Goal: Task Accomplishment & Management: Manage account settings

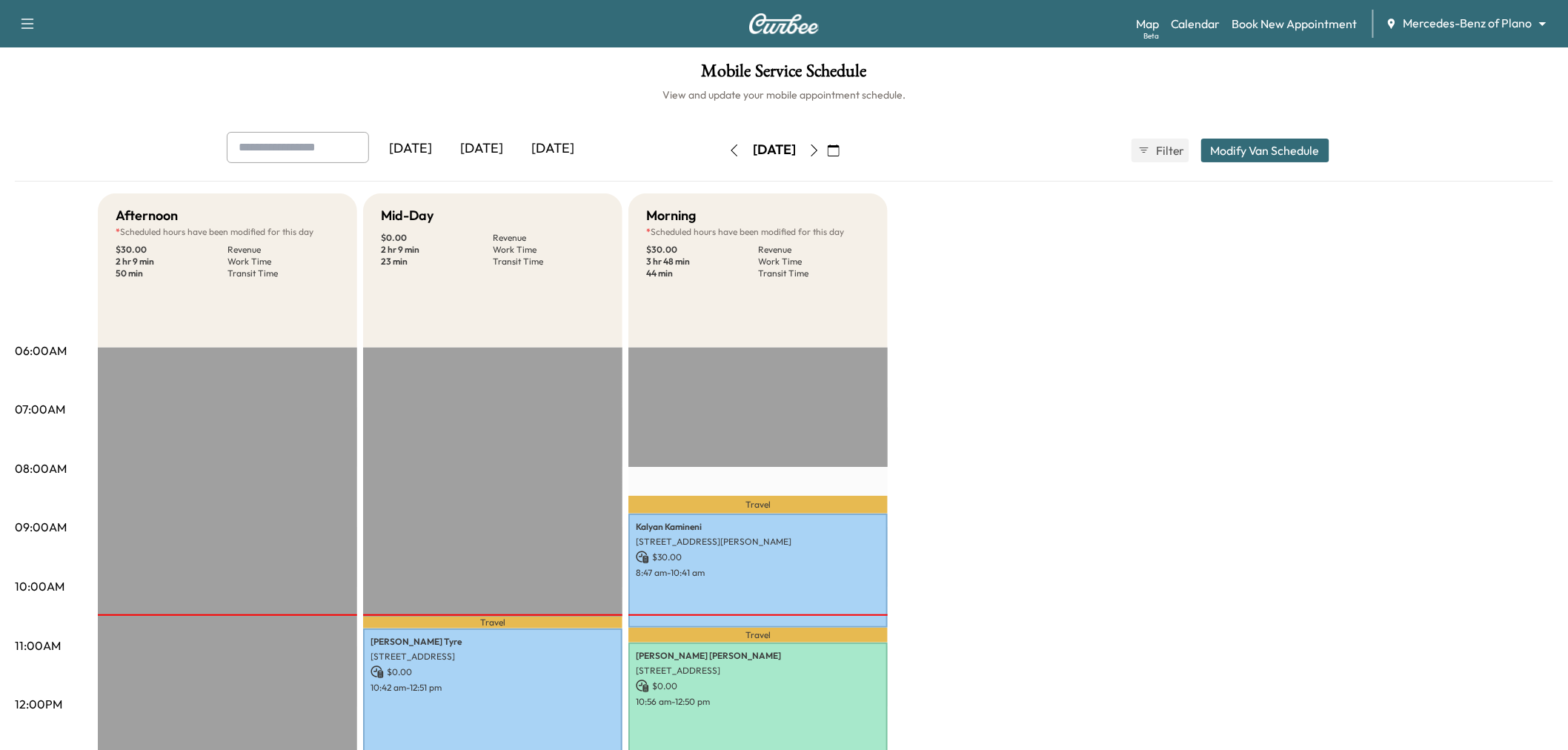
click at [543, 145] on div "[DATE]" at bounding box center [552, 149] width 71 height 34
type input "****"
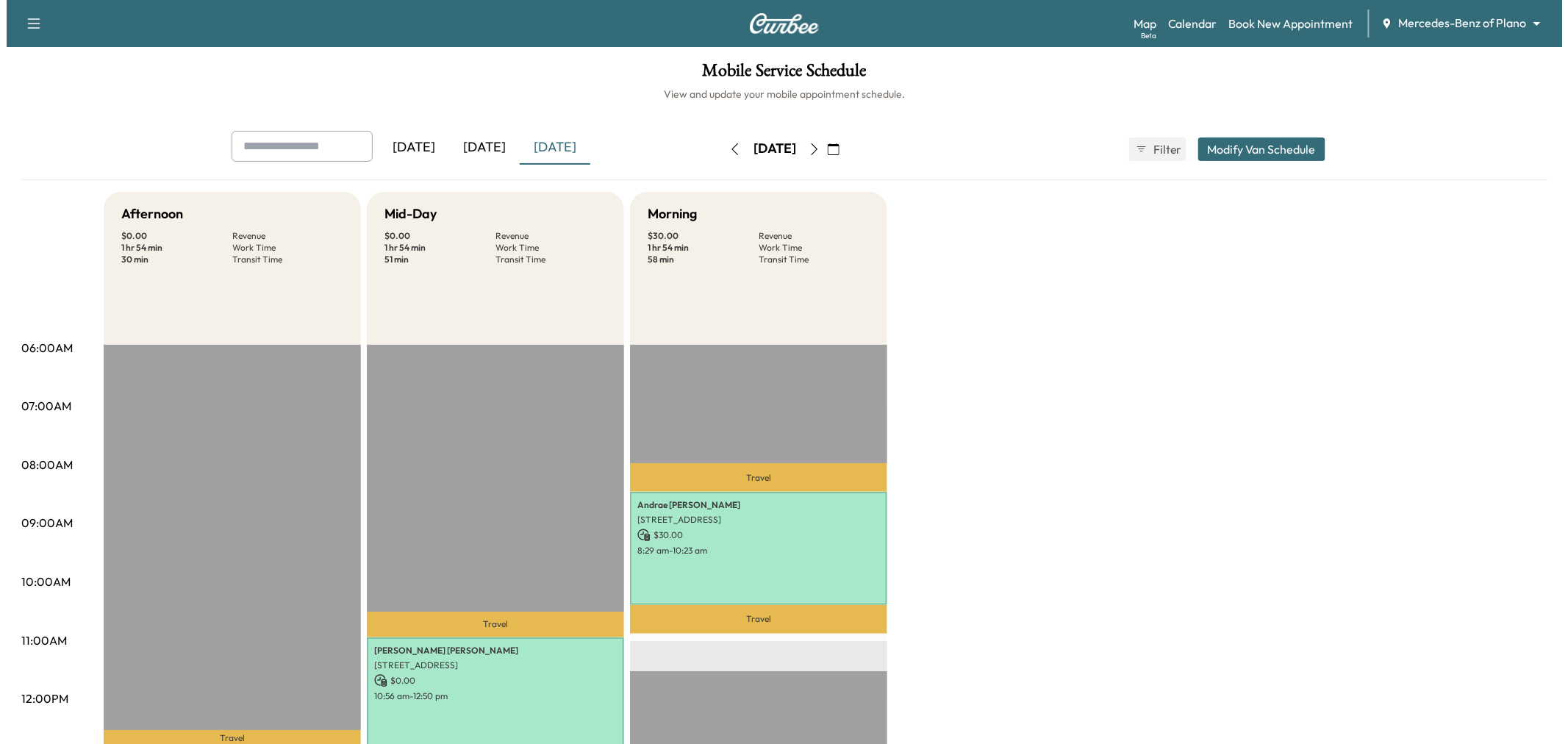
scroll to position [81, 0]
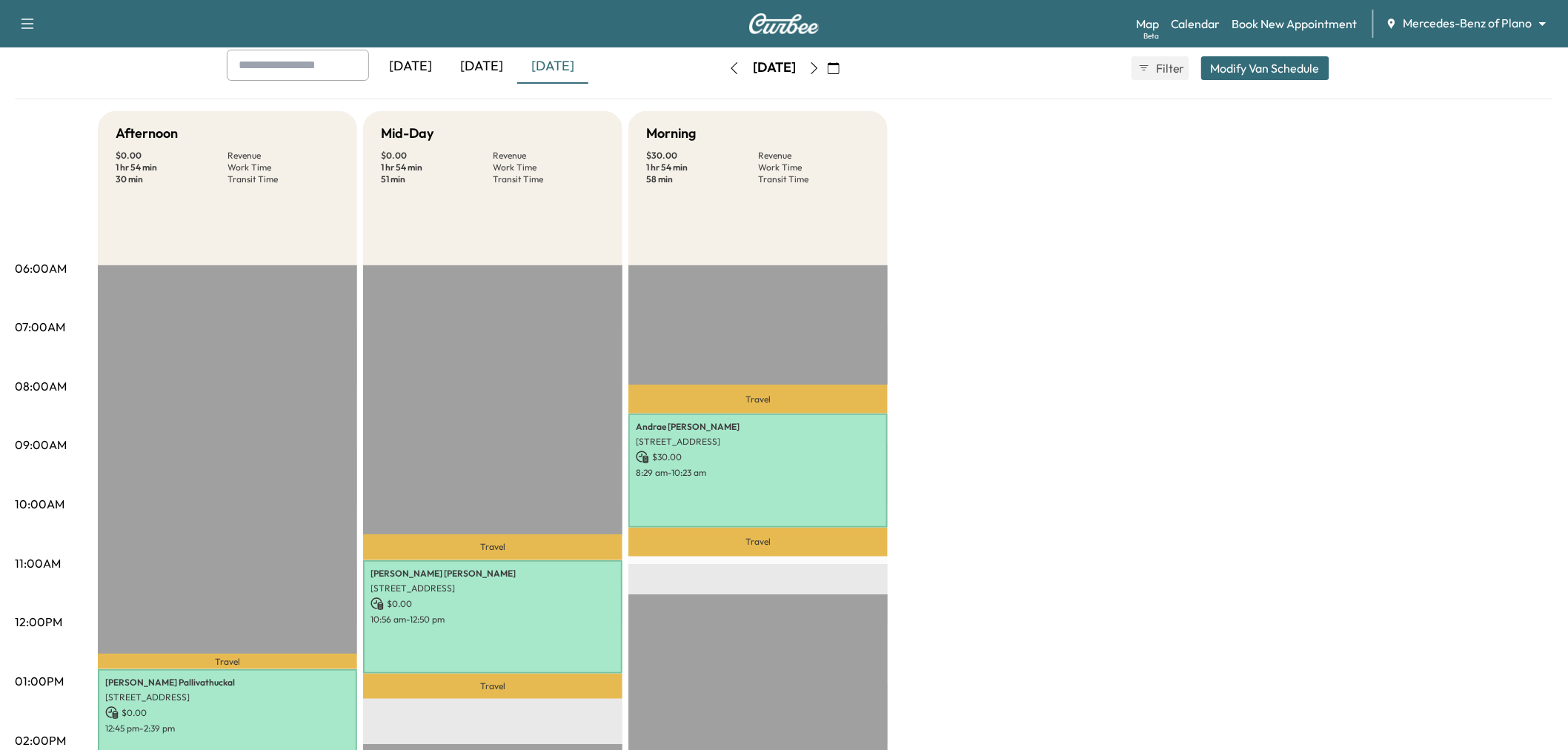
click at [1264, 68] on button "Modify Van Schedule" at bounding box center [1265, 68] width 128 height 24
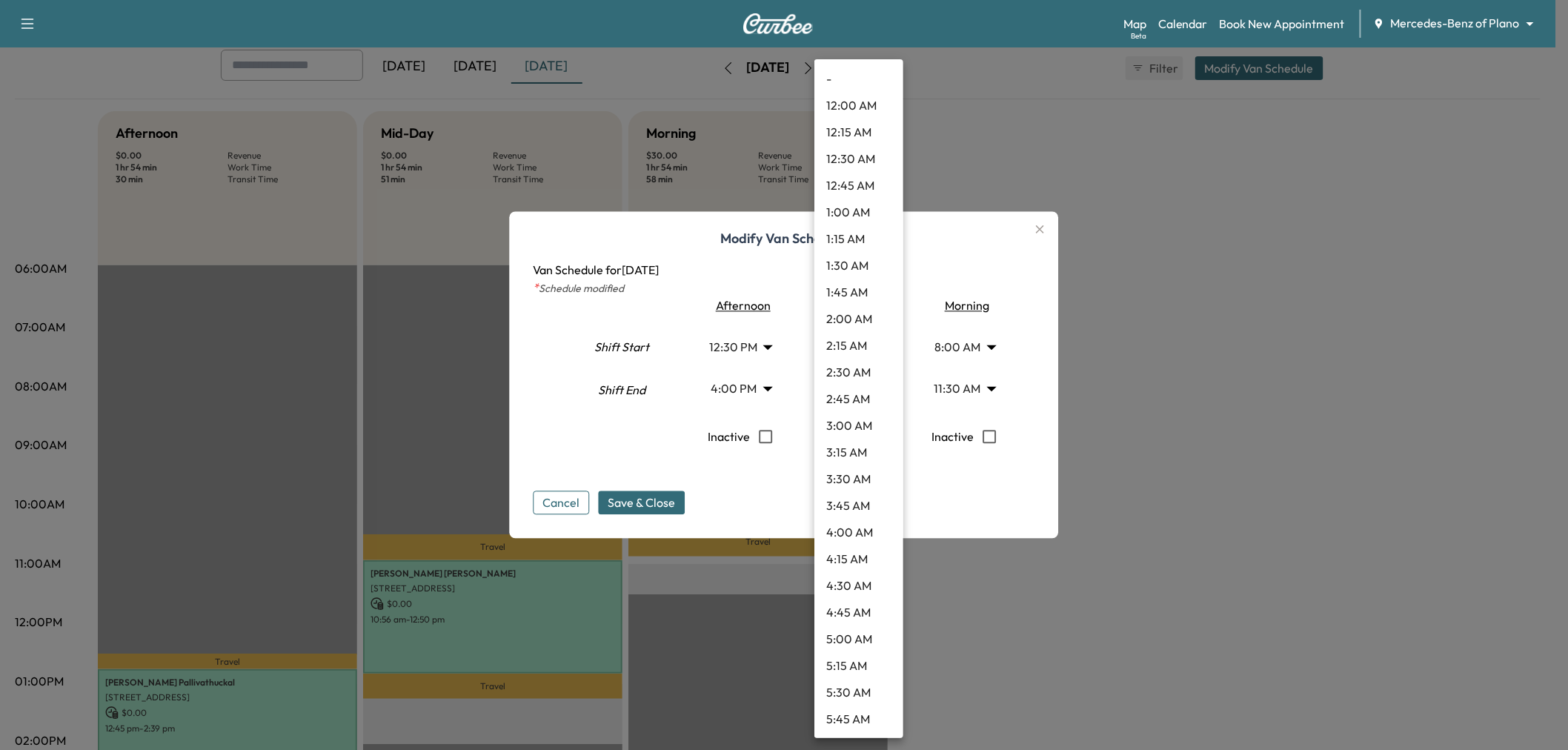
click at [845, 339] on body "Support Log Out Map Beta Calendar Book New Appointment Mercedes-Benz of Plano *…" at bounding box center [784, 292] width 1568 height 750
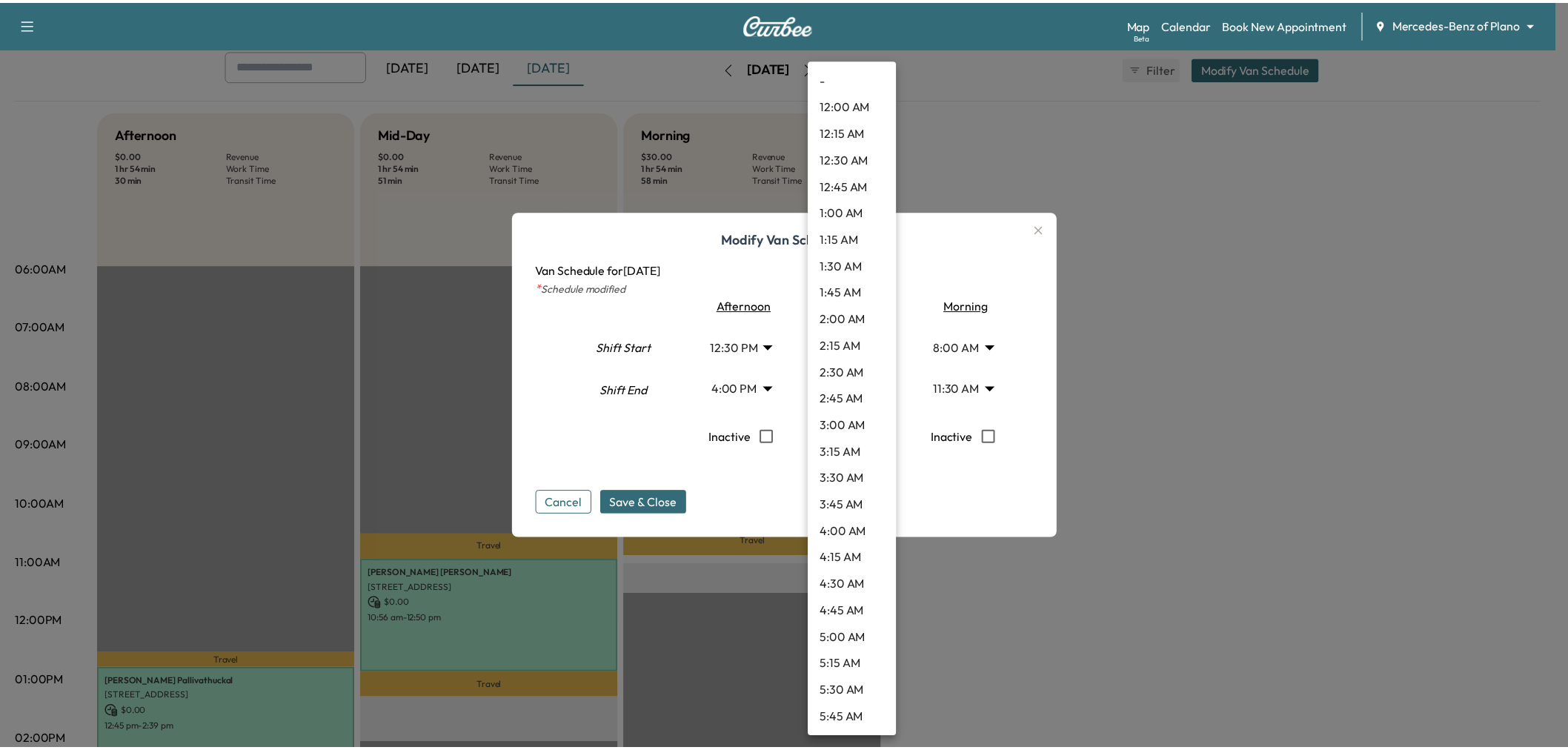
scroll to position [826, 0]
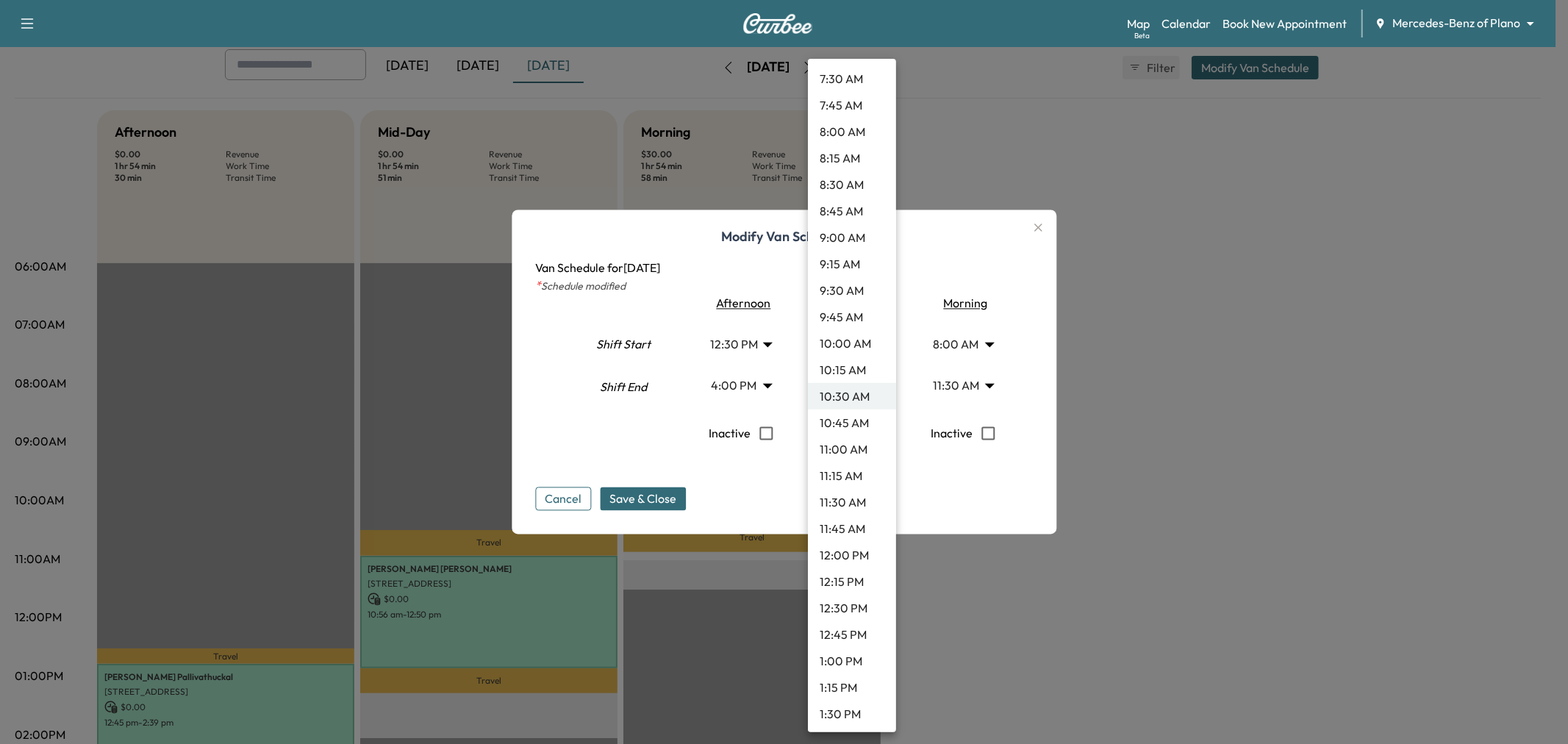
click at [849, 422] on li "10:45 AM" at bounding box center [852, 423] width 88 height 26
type input "*****"
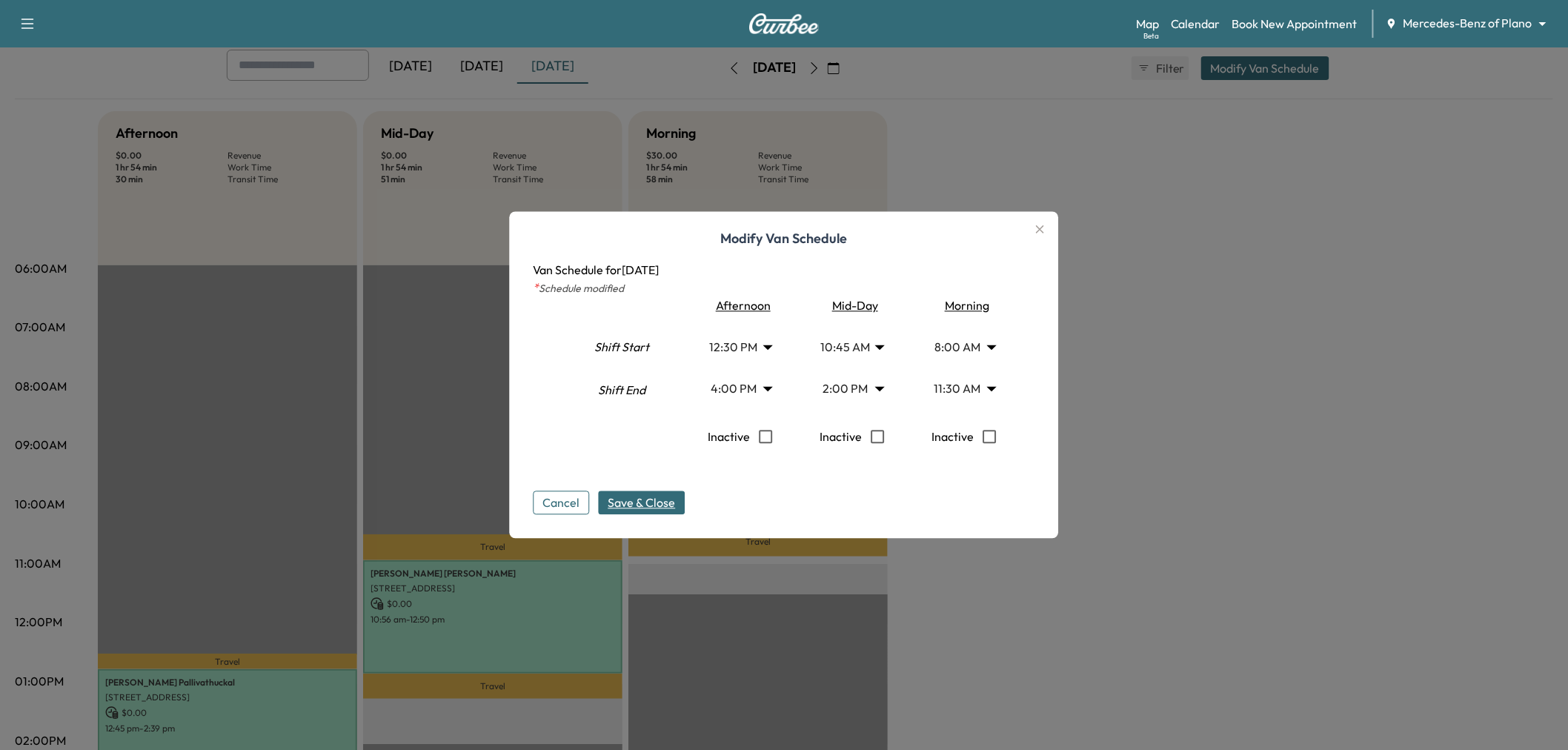
click at [668, 504] on span "Save & Close" at bounding box center [642, 503] width 68 height 18
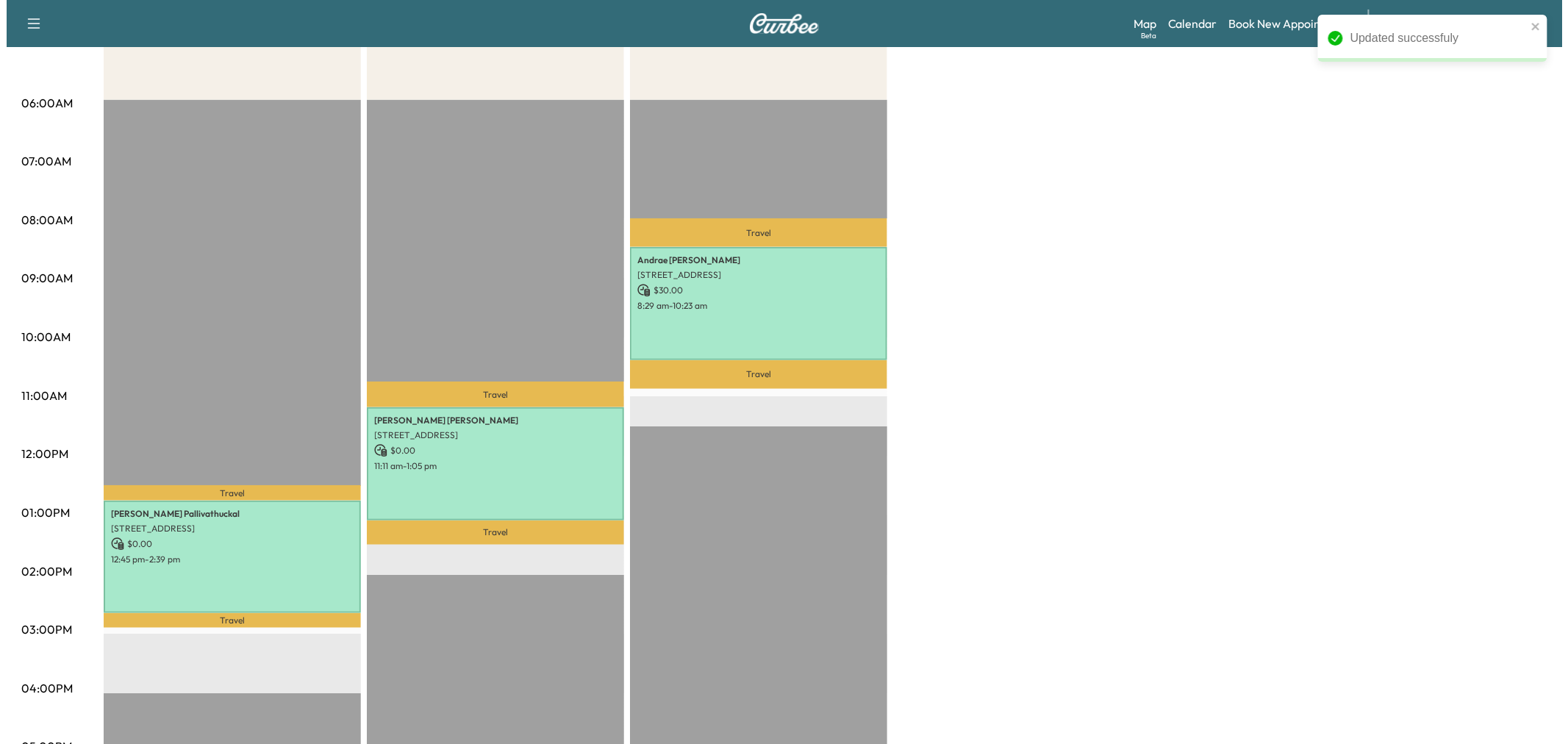
scroll to position [0, 0]
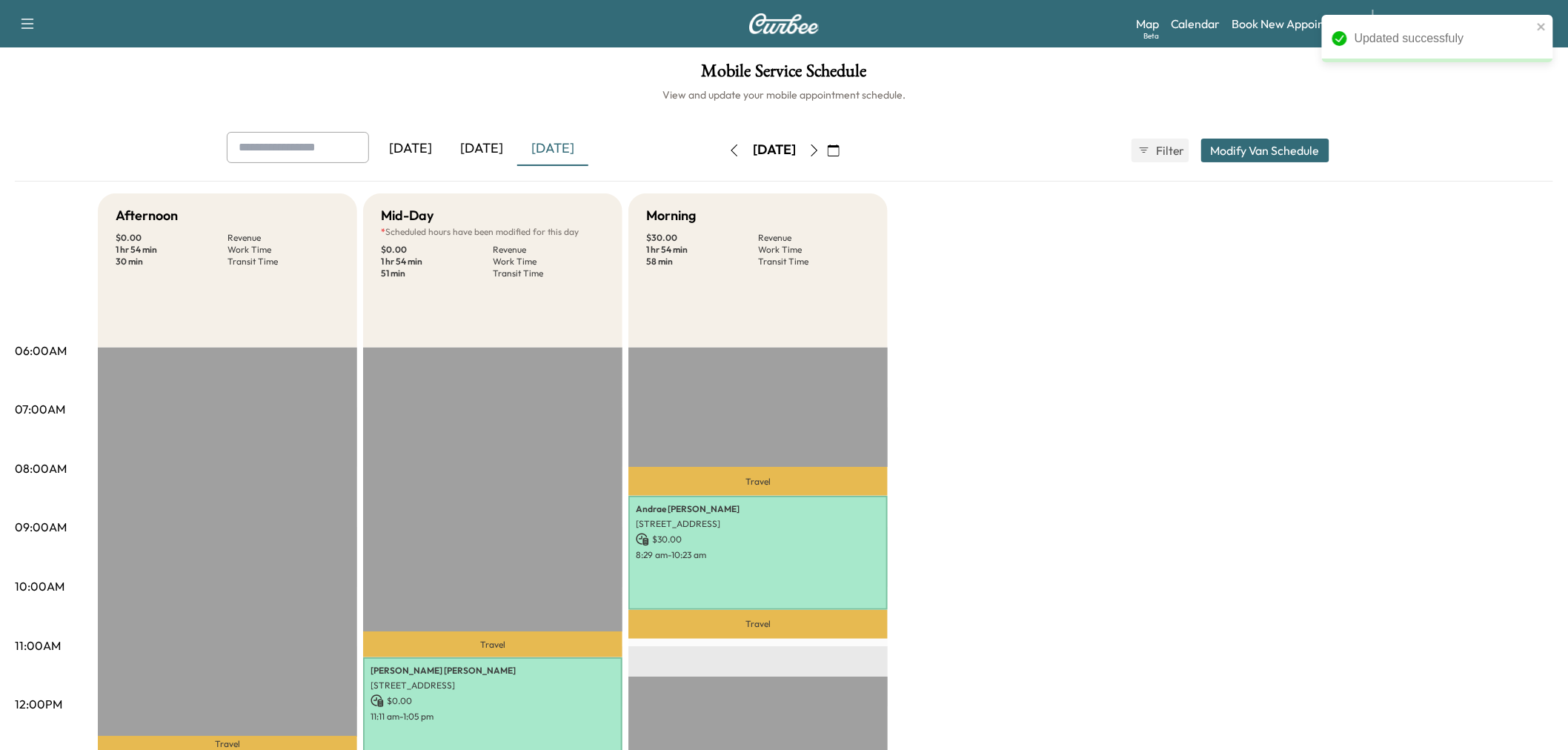
click at [1323, 154] on button "Modify Van Schedule" at bounding box center [1265, 150] width 128 height 24
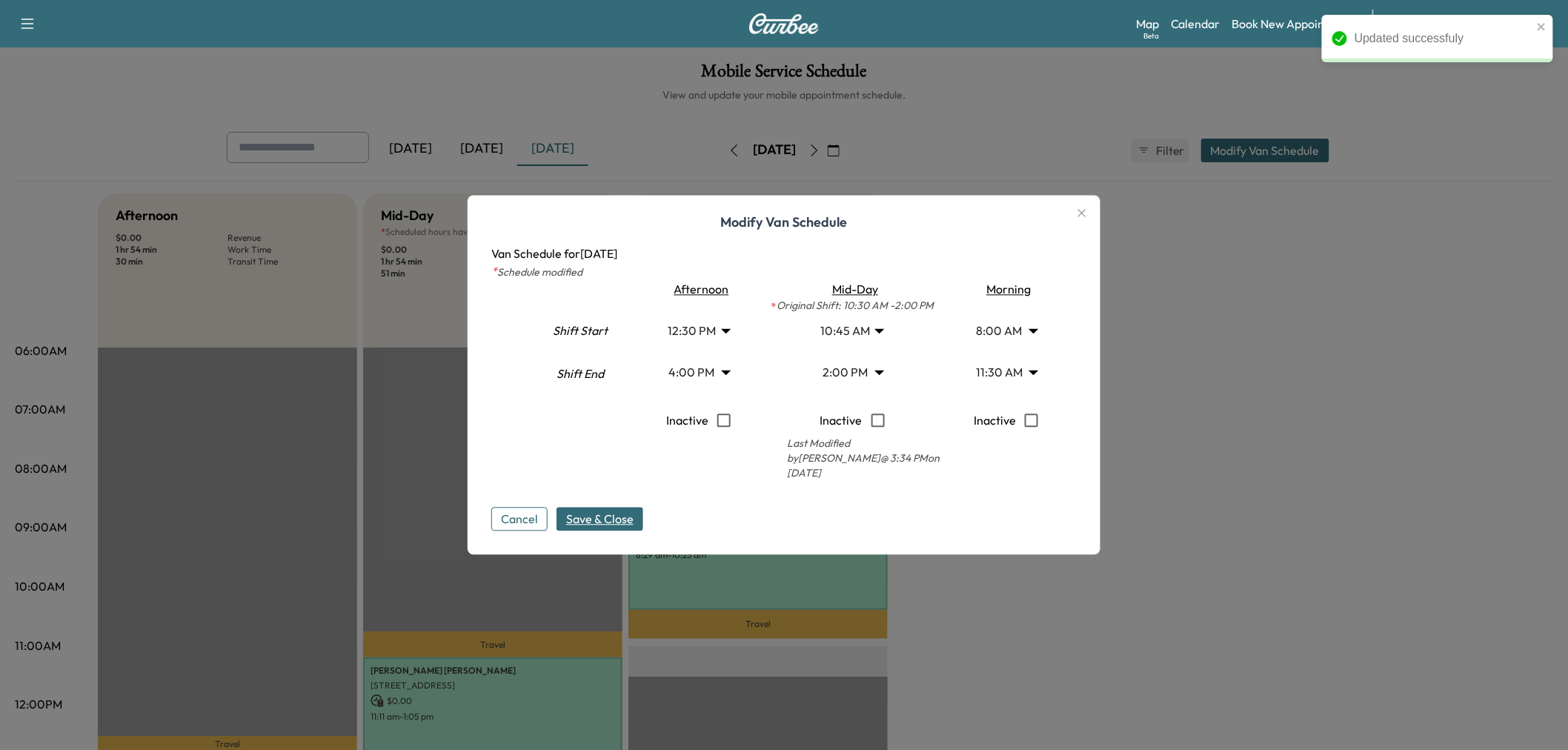
click at [714, 334] on body "Updated successfuly Support Log Out Map Beta Calendar Book New Appointment Merc…" at bounding box center [784, 375] width 1568 height 750
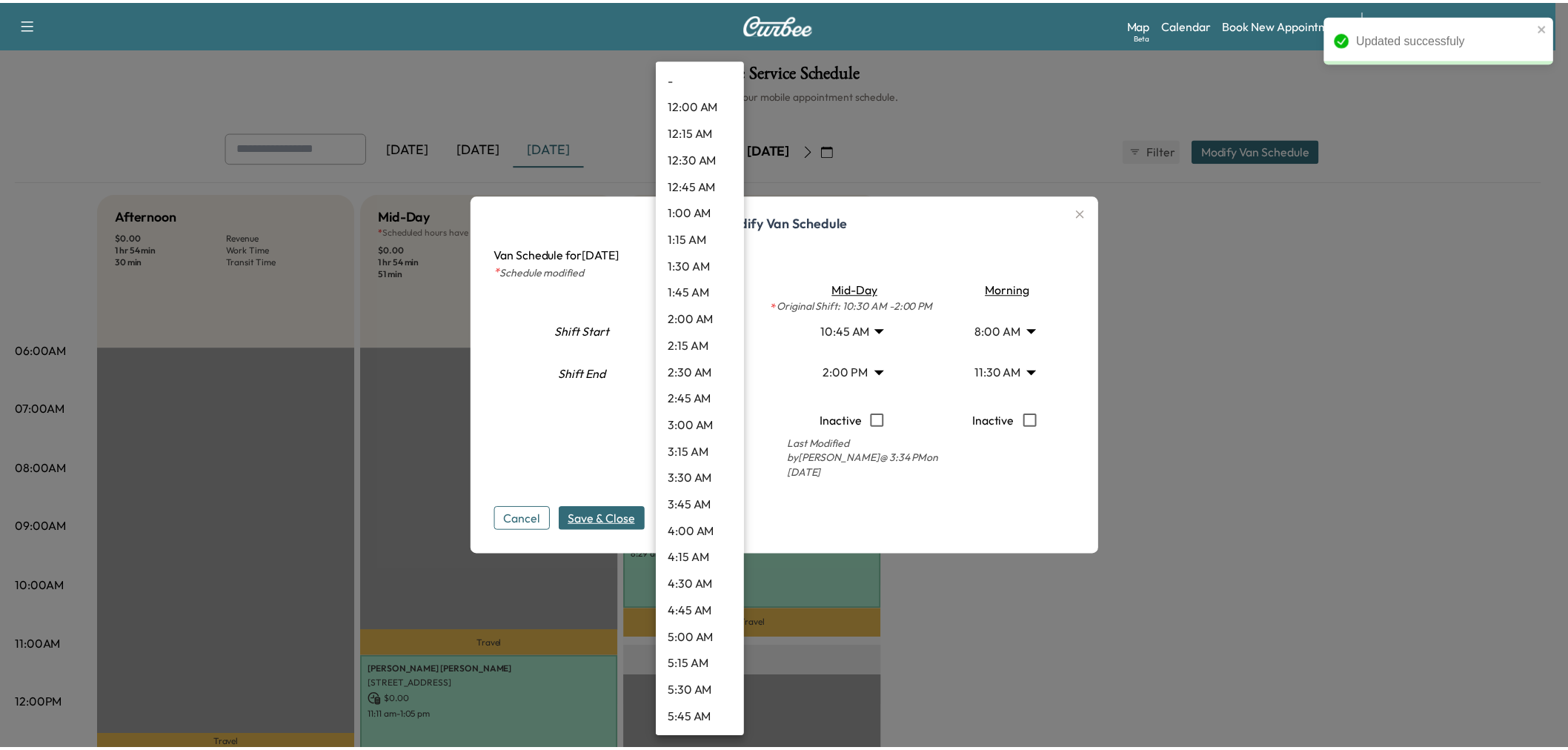
scroll to position [1040, 0]
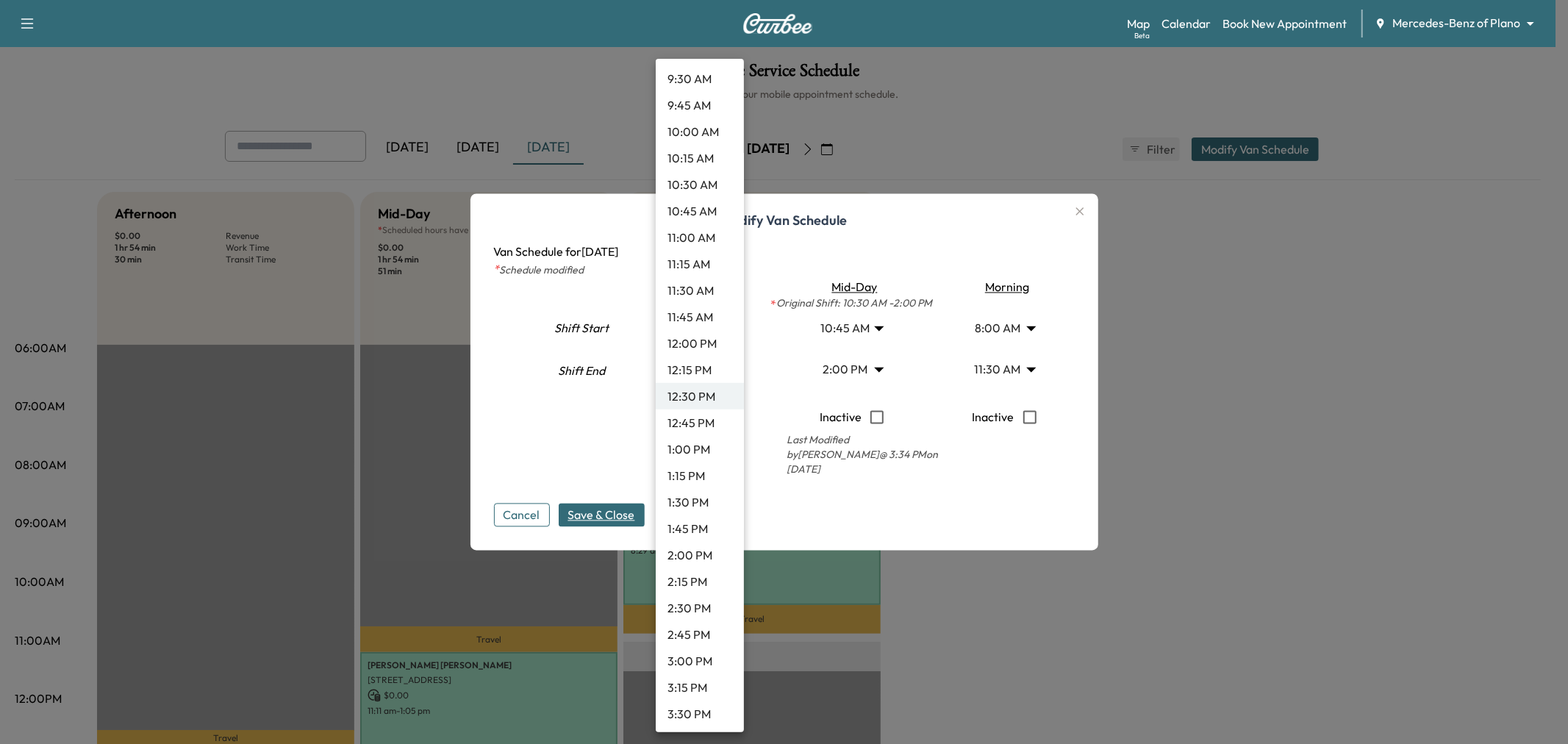
click at [684, 445] on li "1:00 PM" at bounding box center [700, 449] width 88 height 26
type input "**"
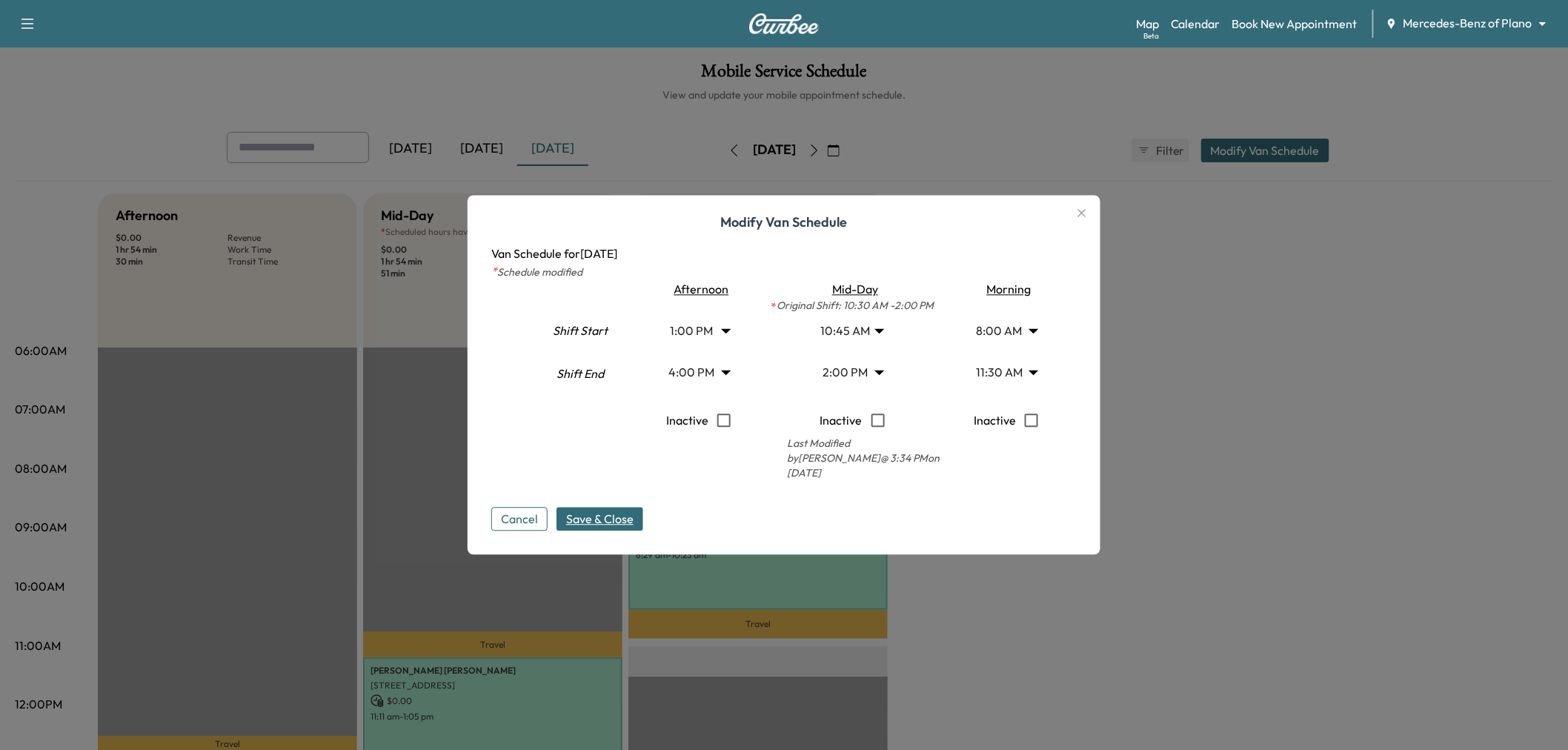
click at [593, 520] on span "Save & Close" at bounding box center [600, 519] width 68 height 18
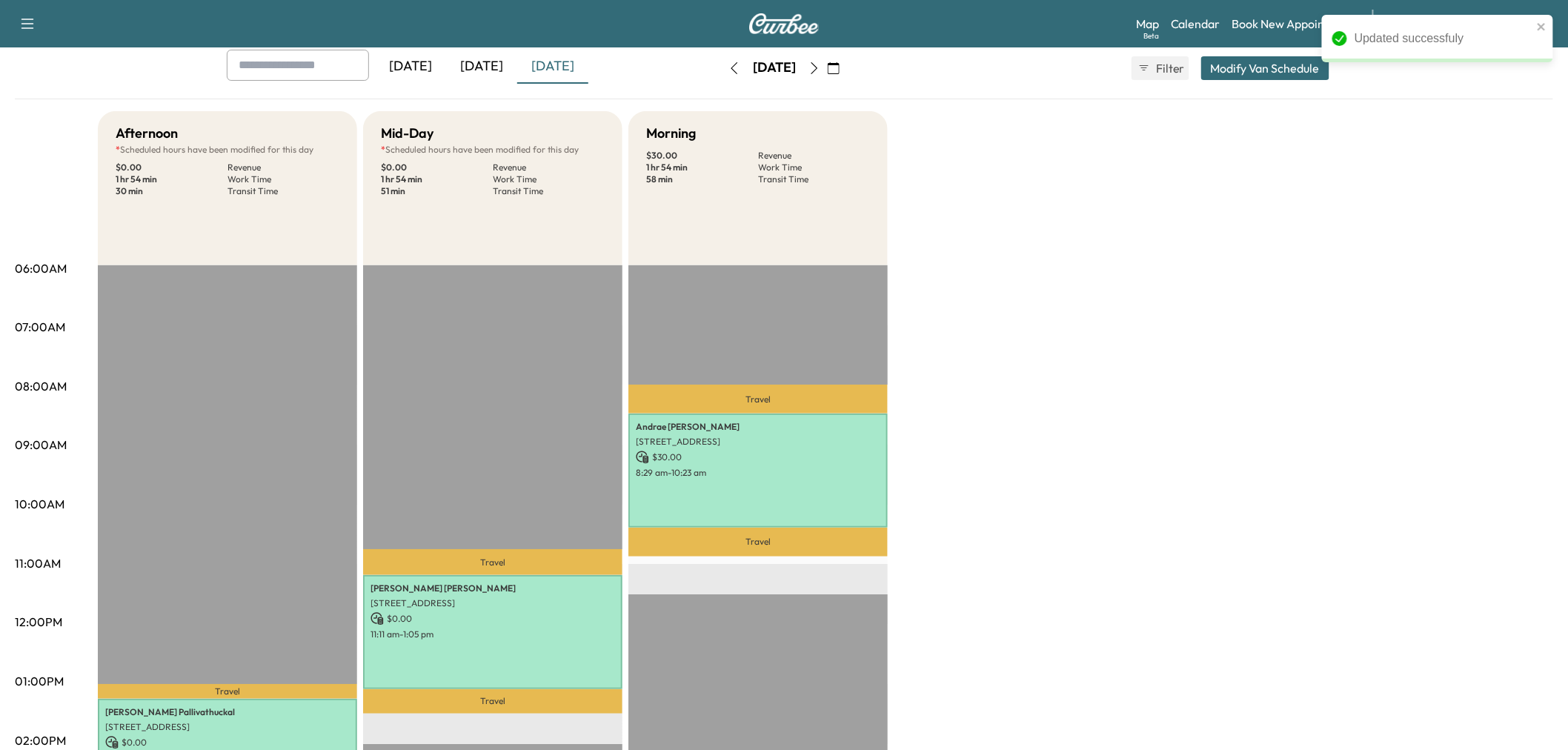
scroll to position [164, 0]
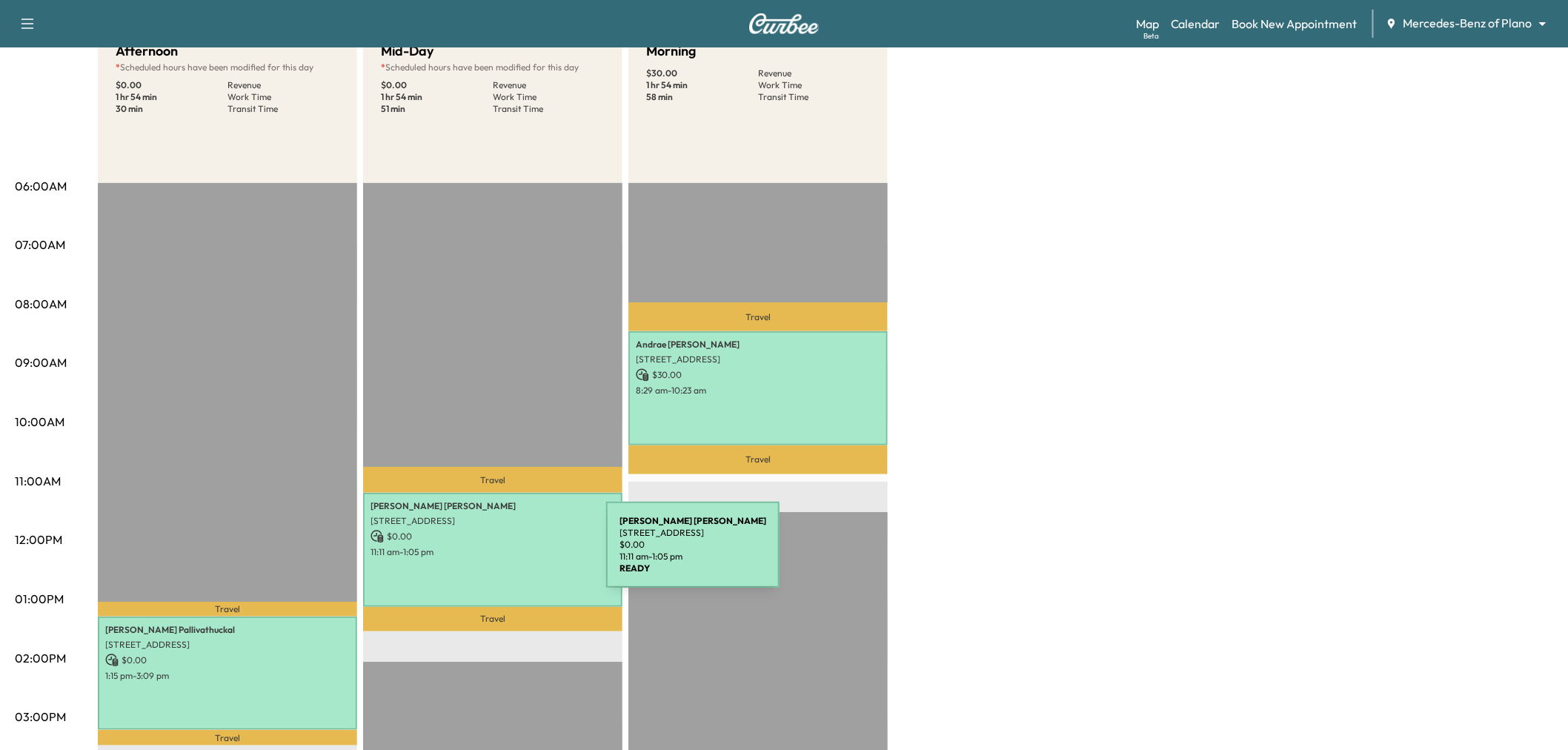
click at [495, 554] on div "[PERSON_NAME] [STREET_ADDRESS] $ 0.00 11:11 am - 1:05 pm" at bounding box center [492, 550] width 259 height 113
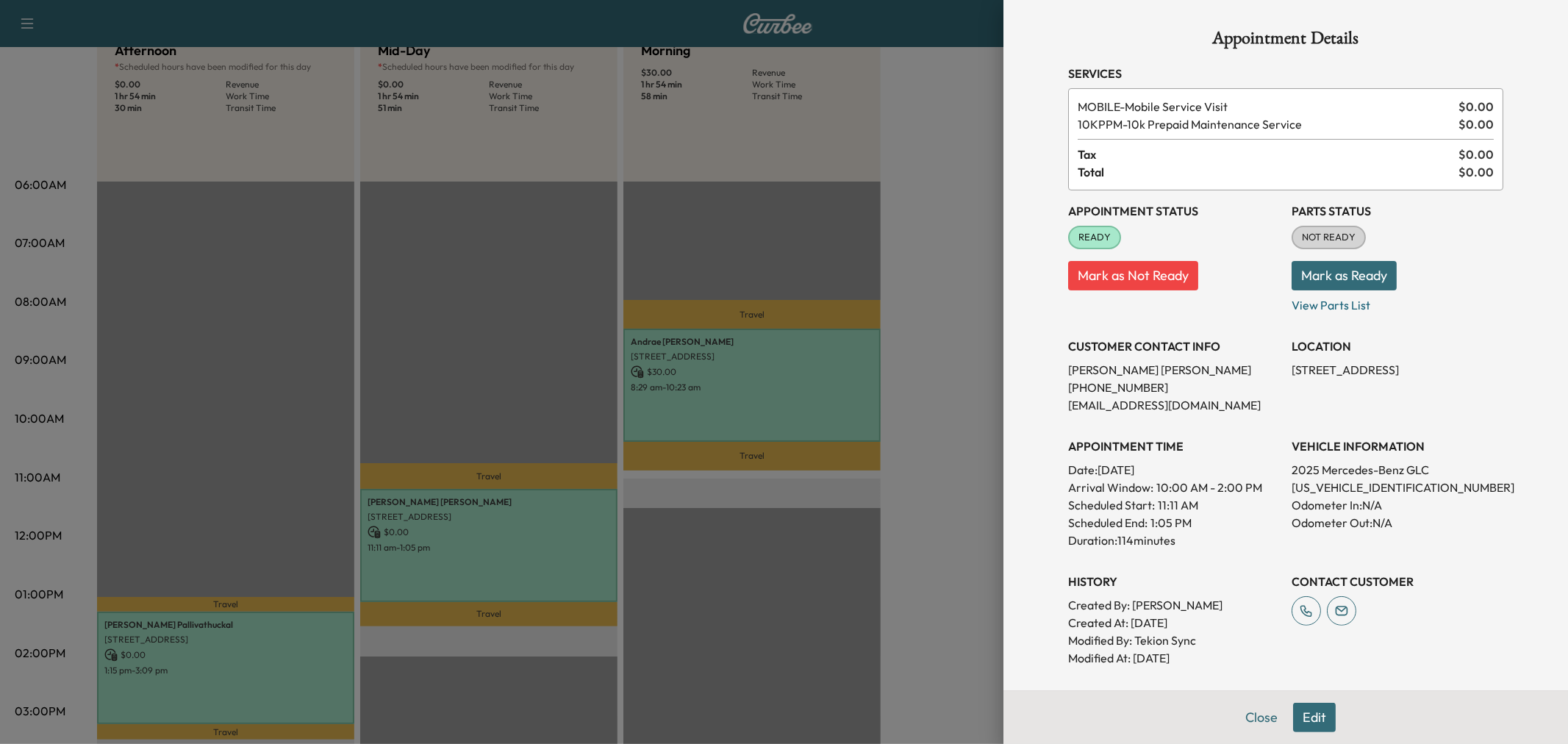
click at [893, 443] on div at bounding box center [784, 372] width 1568 height 744
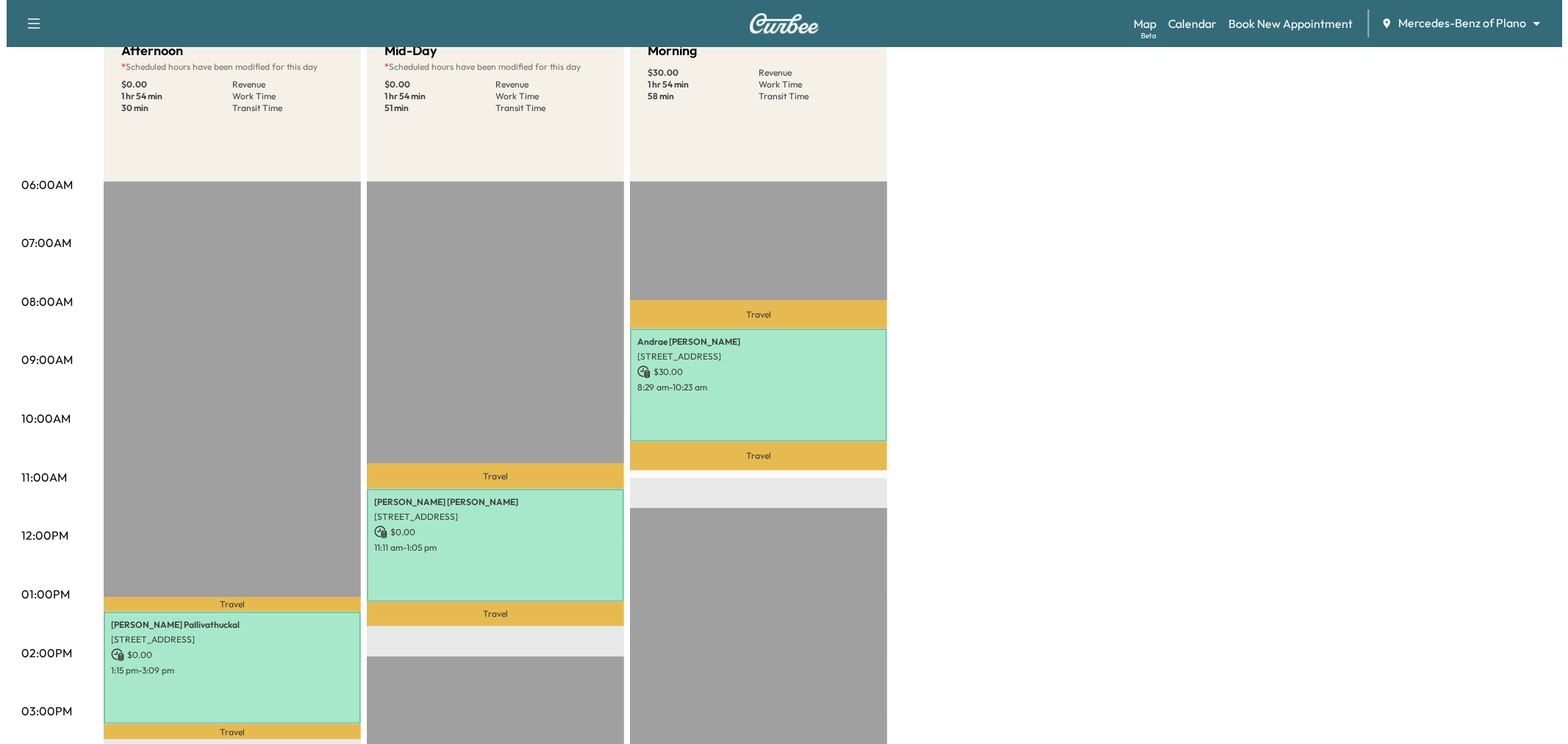
scroll to position [81, 0]
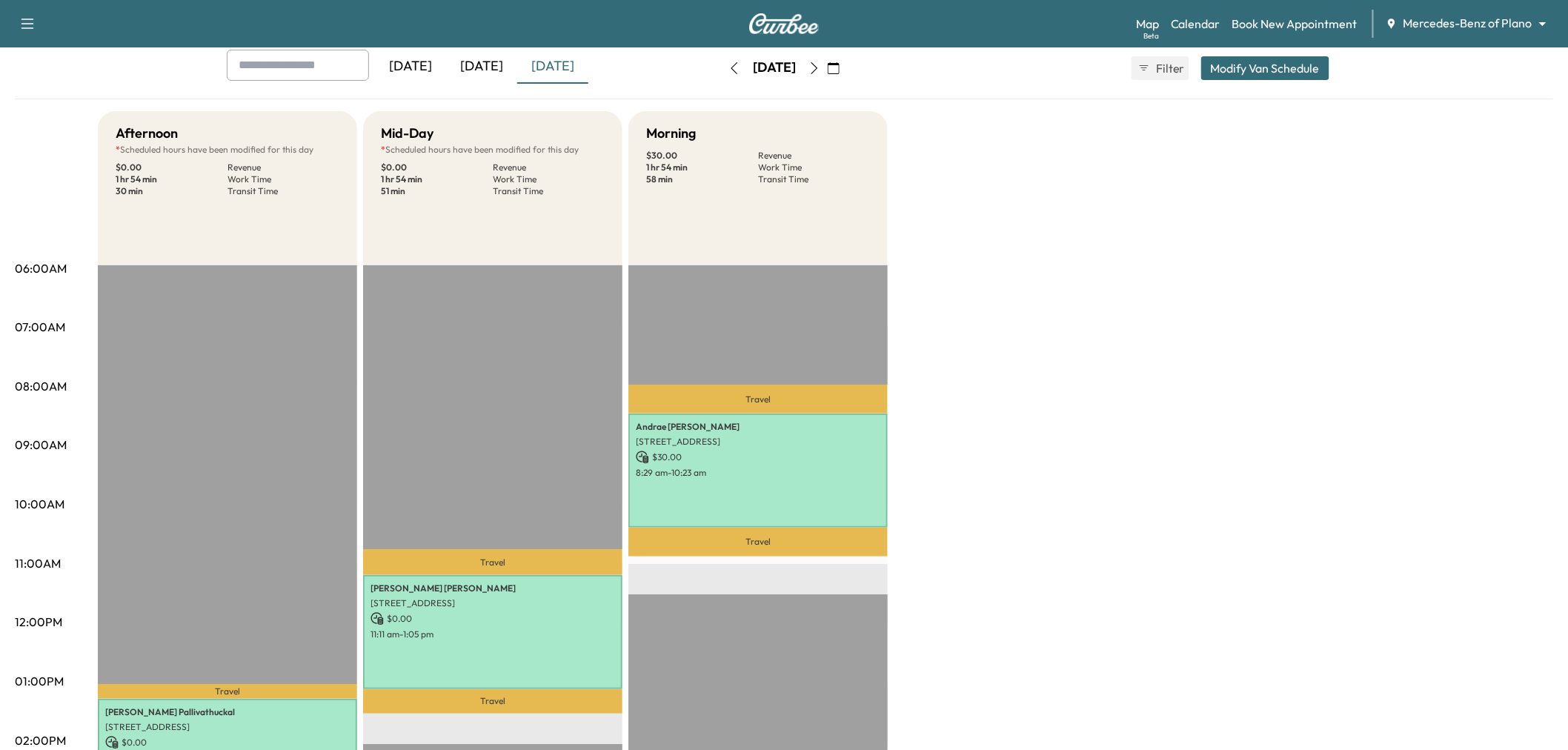
click at [1284, 57] on button "Modify Van Schedule" at bounding box center [1265, 68] width 128 height 24
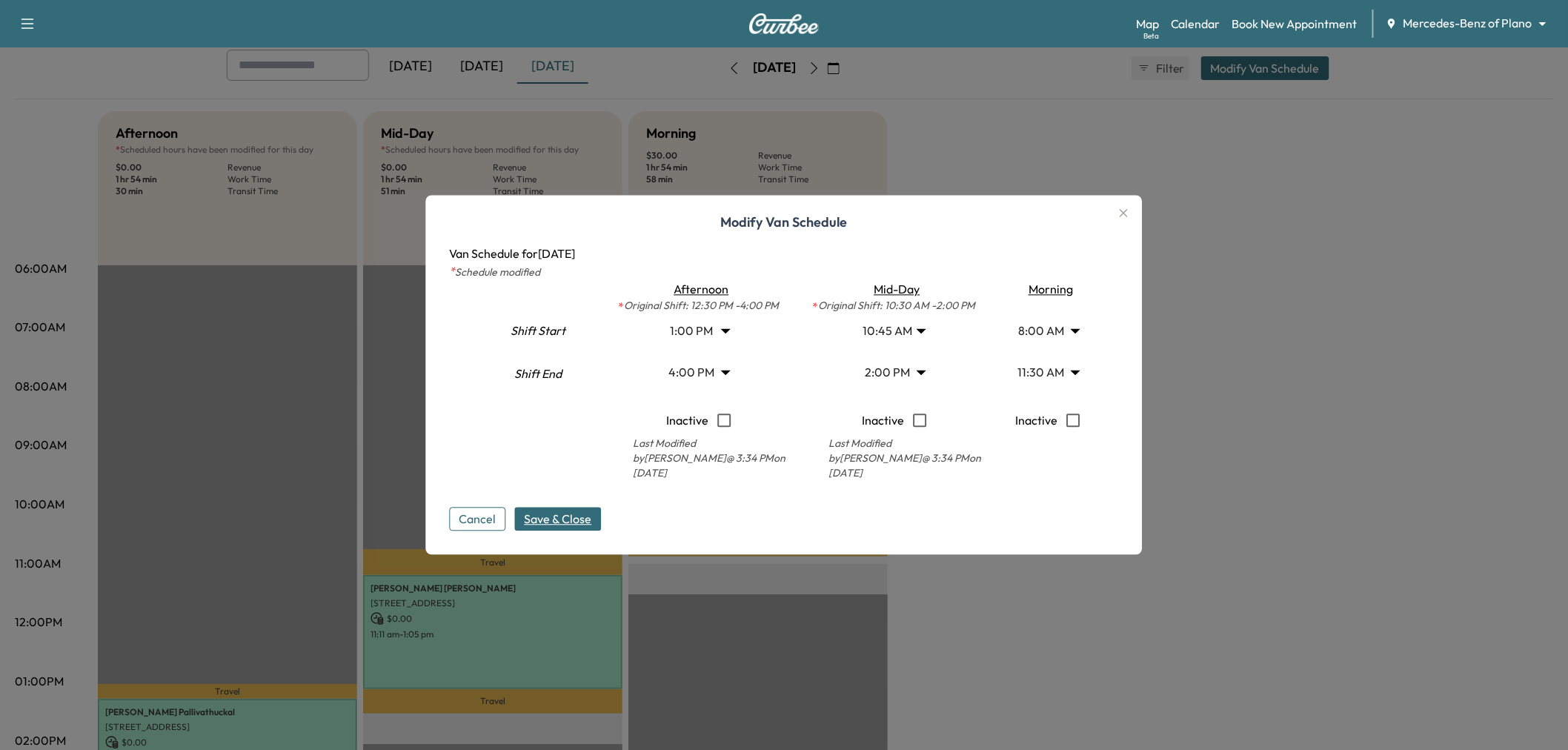
click at [900, 325] on body "Support Log Out Map Beta Calendar Book New Appointment Mercedes-Benz of Plano *…" at bounding box center [784, 292] width 1568 height 750
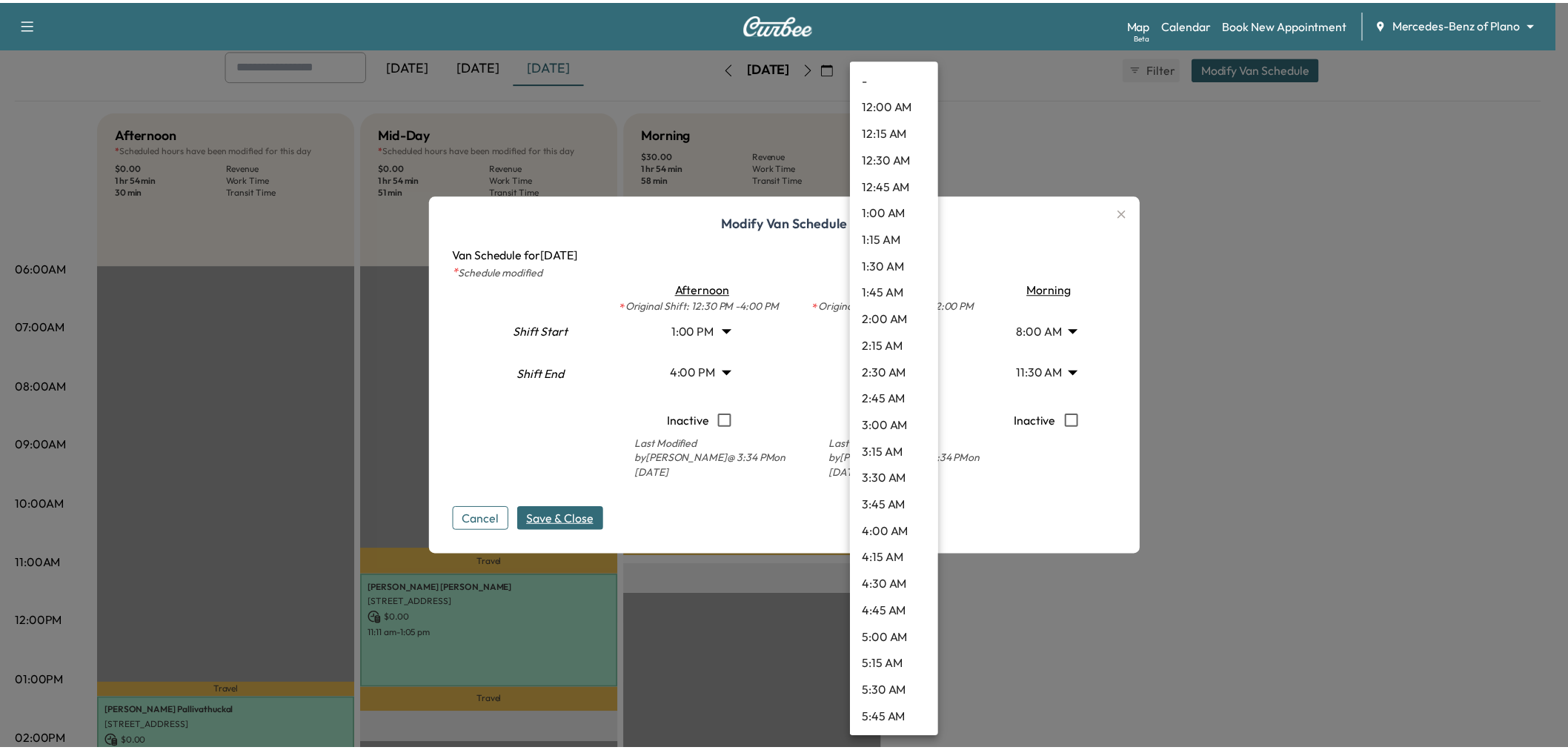
scroll to position [853, 0]
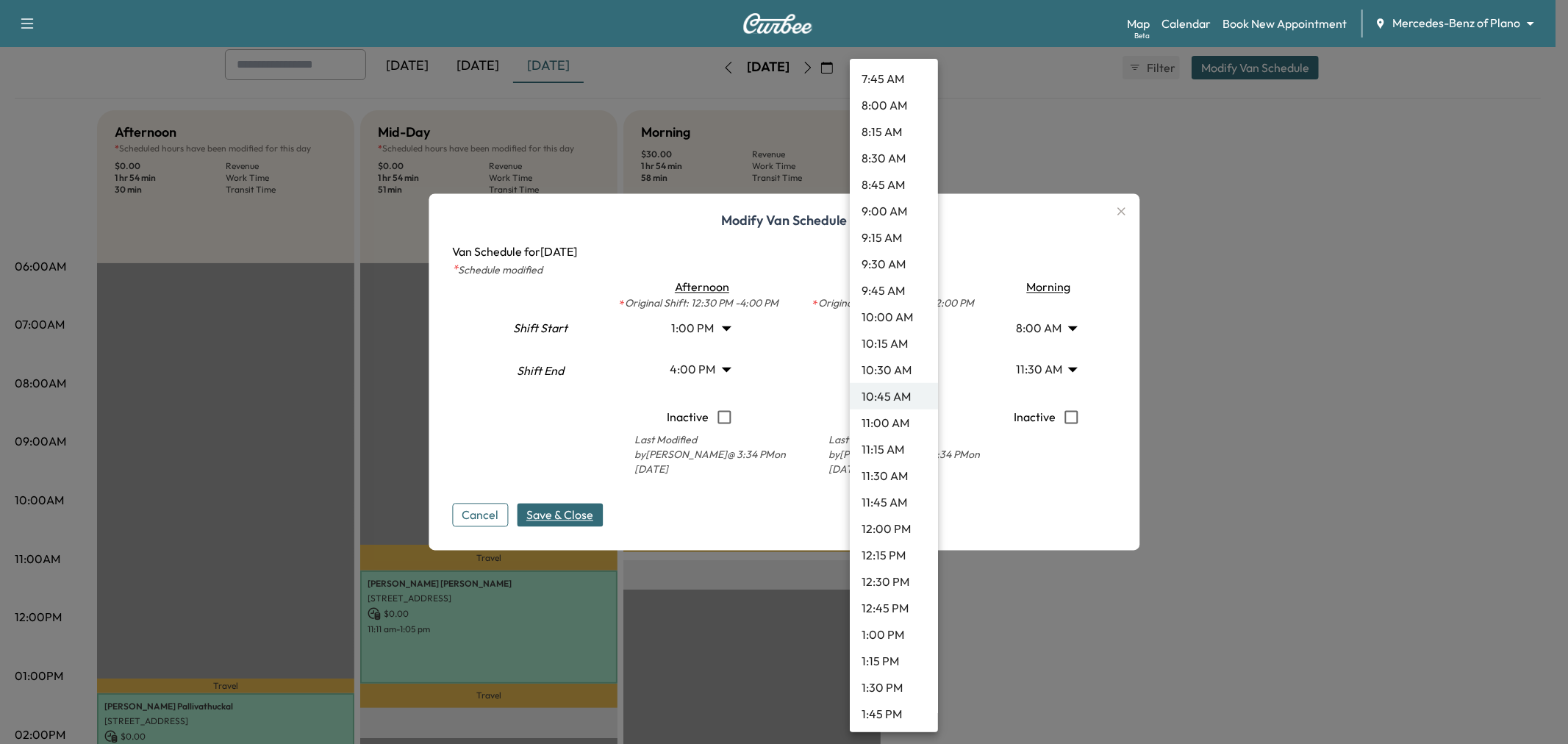
click at [893, 375] on li "10:30 AM" at bounding box center [893, 370] width 88 height 26
type input "****"
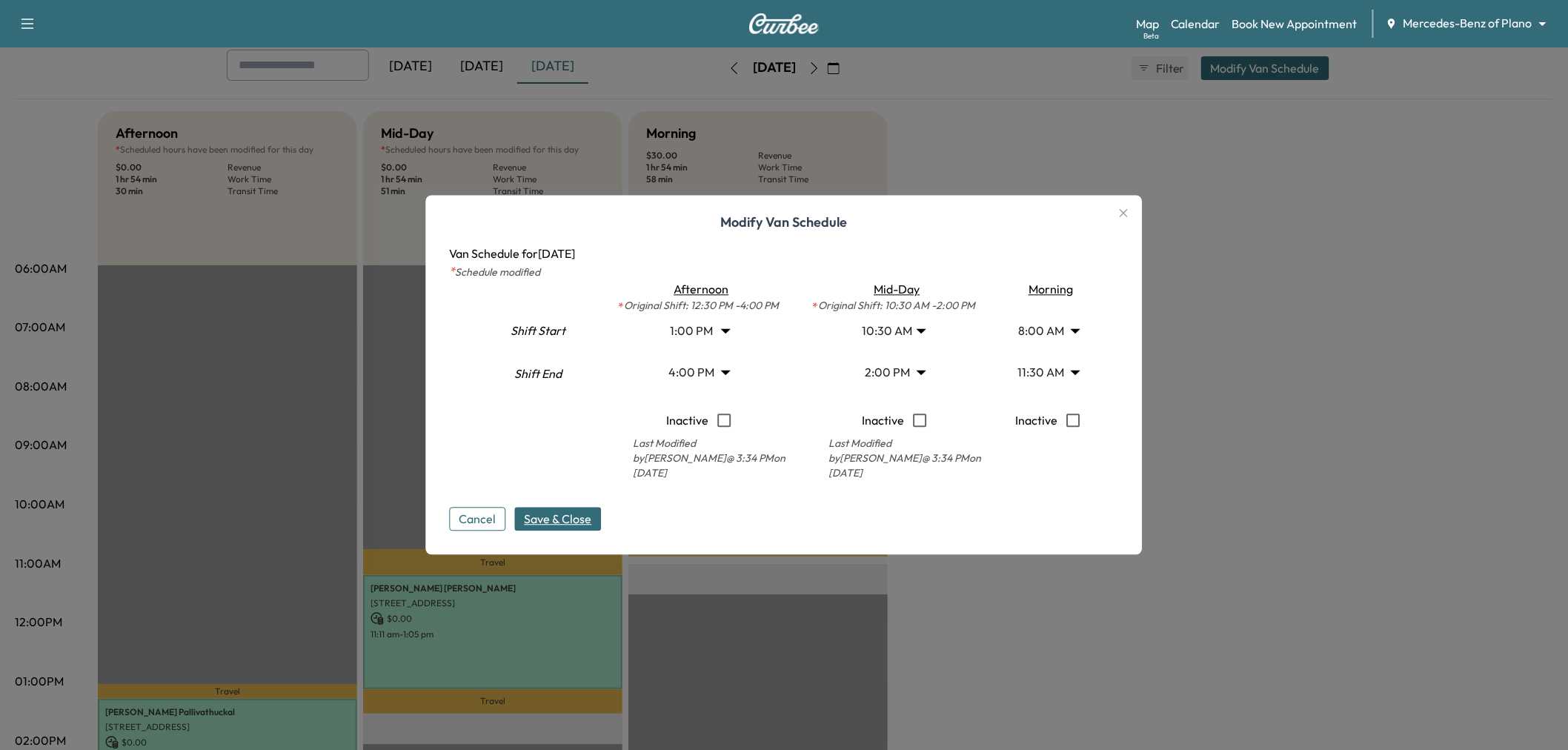
click at [575, 527] on span "Save & Close" at bounding box center [558, 519] width 68 height 18
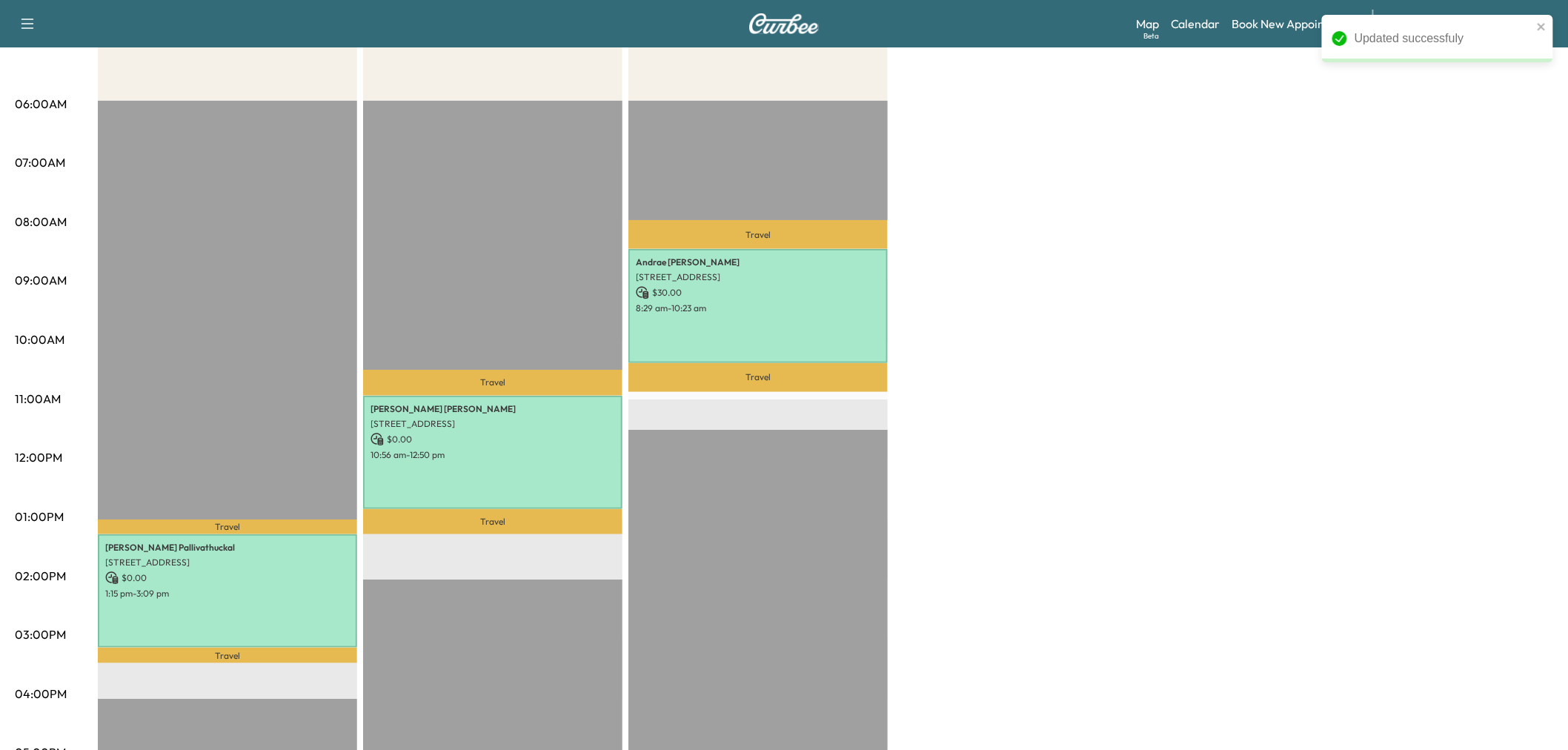
scroll to position [329, 0]
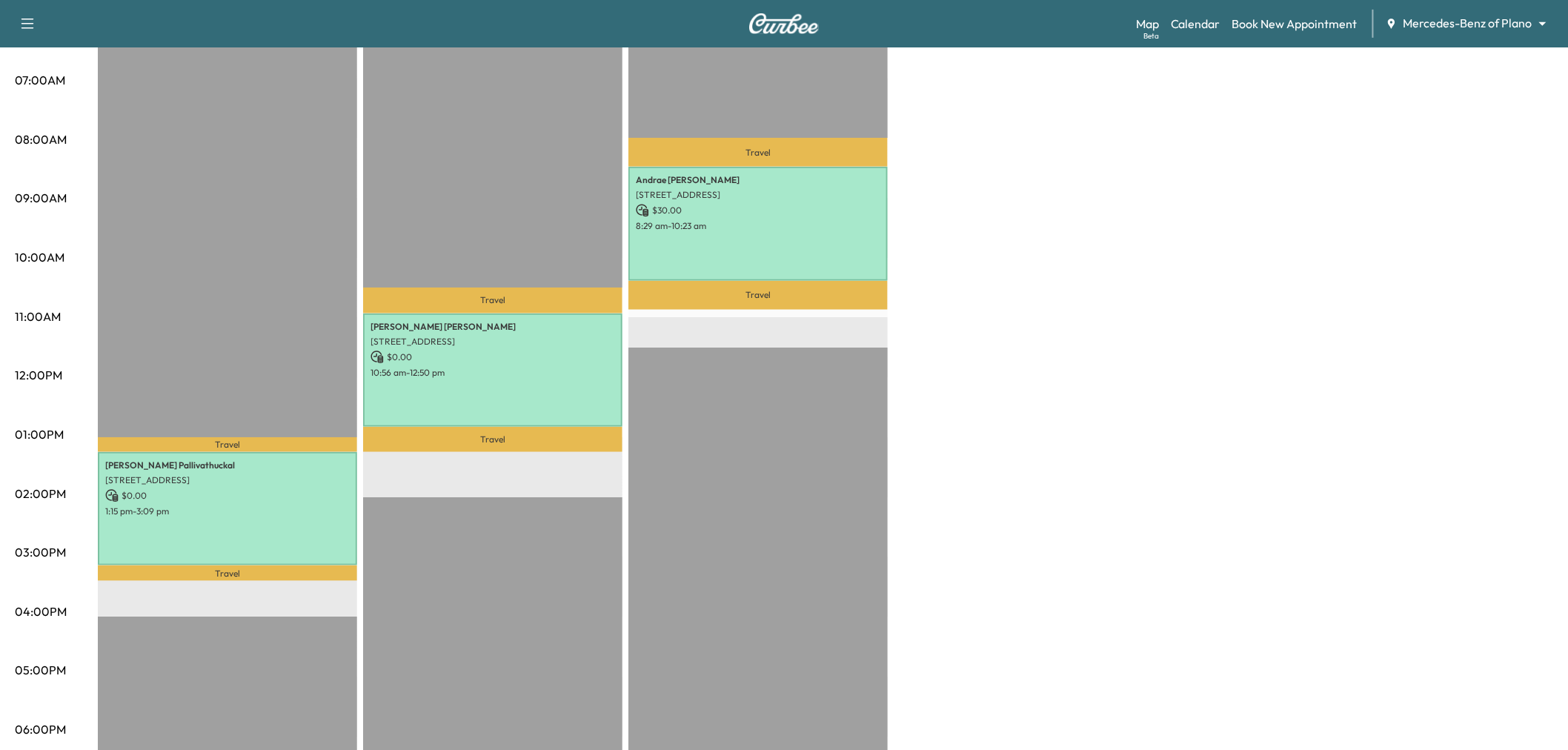
click at [974, 327] on div "Afternoon * Scheduled hours have been modified for this day $ 0.00 Revenue 1 hr…" at bounding box center [825, 420] width 1455 height 1112
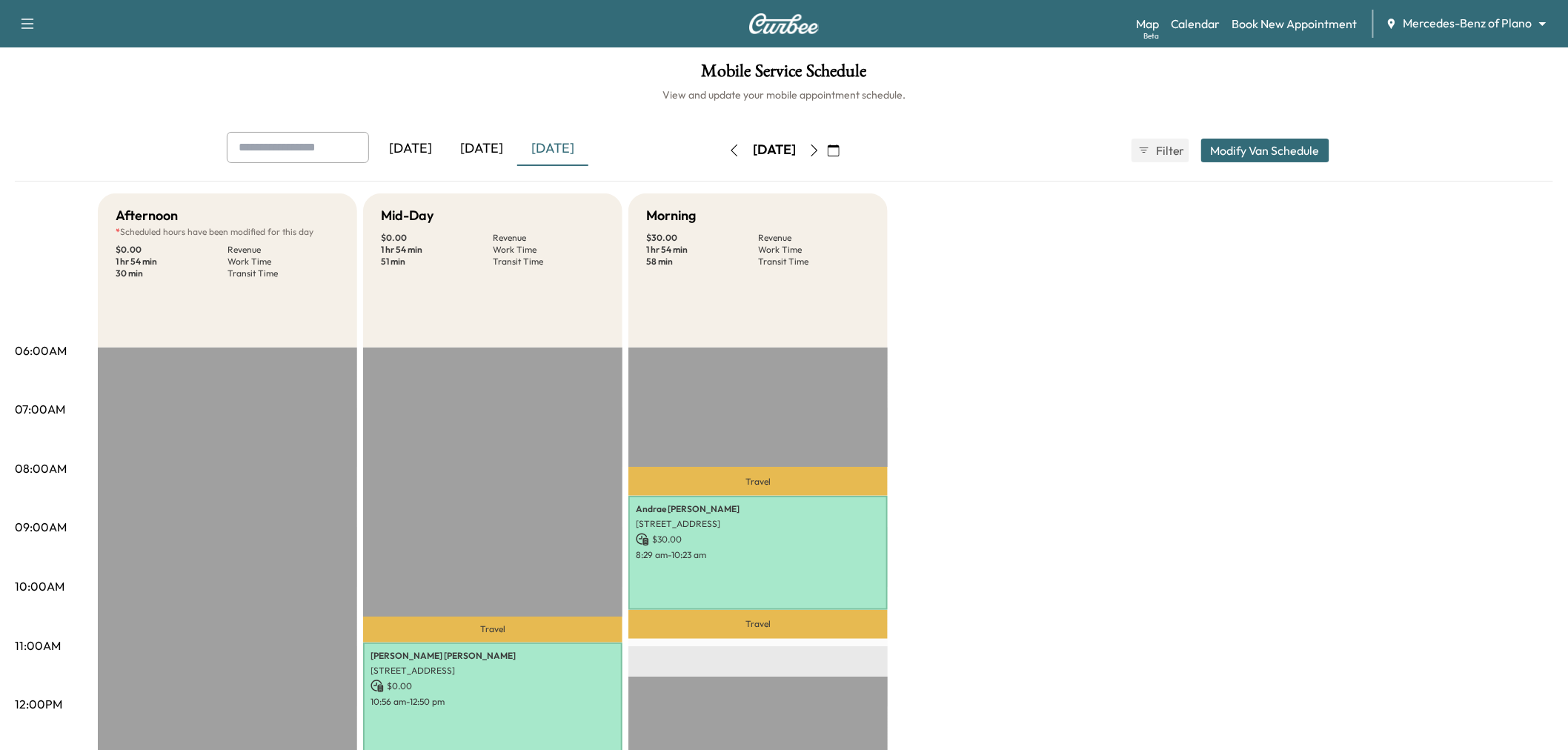
scroll to position [82, 0]
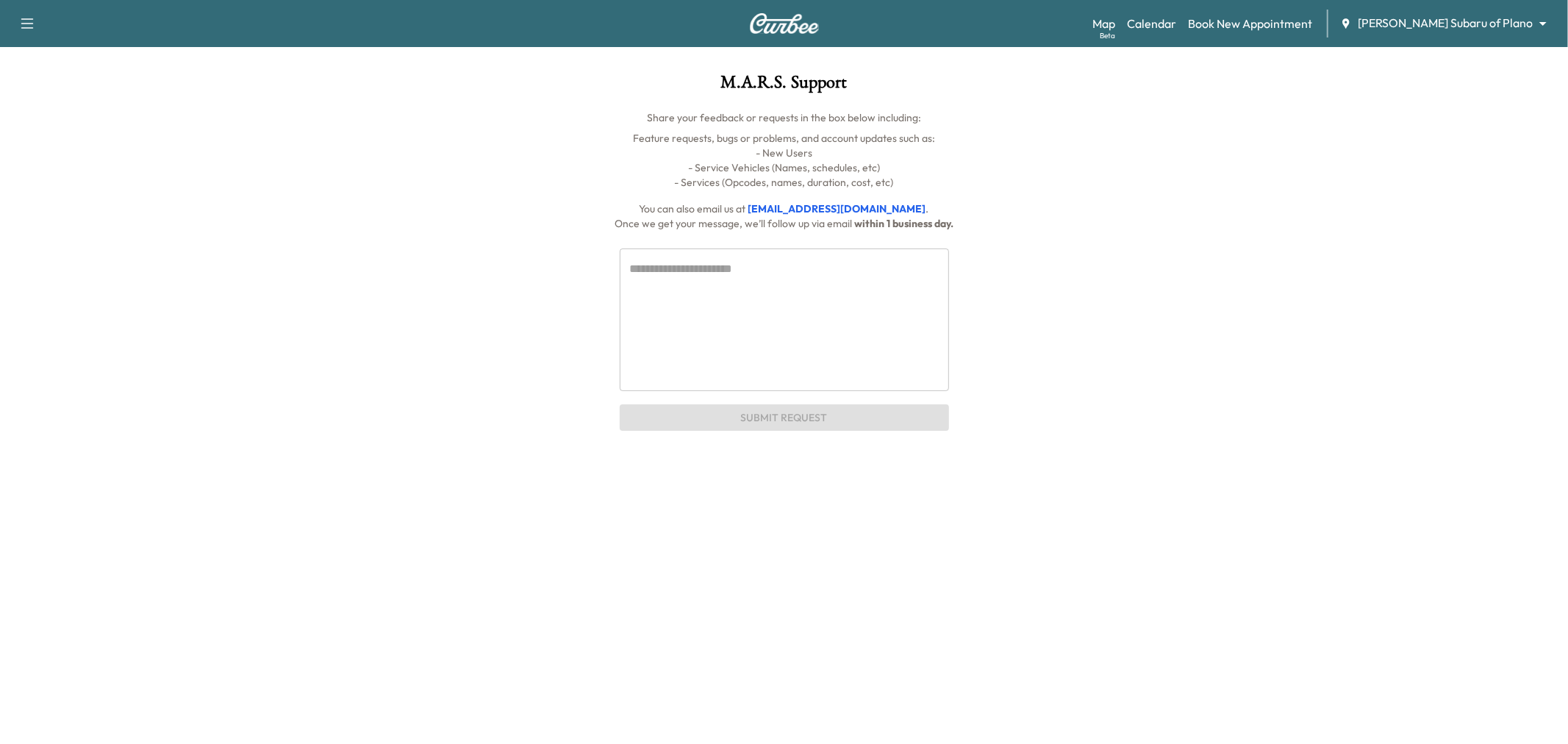
click at [348, 448] on div "Support Log Out Map Beta Calendar Book New Appointment [PERSON_NAME] Subaru of …" at bounding box center [784, 372] width 1568 height 744
click at [1111, 309] on div "* ​ Submit Request" at bounding box center [785, 331] width 1106 height 201
click at [1017, 504] on div "Support Log Out Map Beta Calendar Book New Appointment [PERSON_NAME] Subaru of …" at bounding box center [784, 372] width 1568 height 744
click at [1176, 21] on link "Calendar" at bounding box center [1152, 23] width 50 height 18
